Goal: Entertainment & Leisure: Consume media (video, audio)

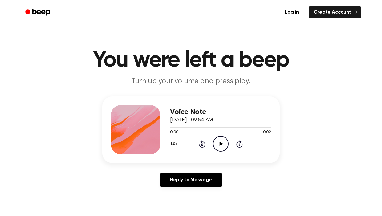
click at [217, 140] on icon "Play Audio" at bounding box center [221, 144] width 16 height 16
click at [222, 144] on icon at bounding box center [220, 144] width 3 height 4
click at [221, 147] on icon "Play Audio" at bounding box center [221, 144] width 16 height 16
